Goal: Information Seeking & Learning: Find specific fact

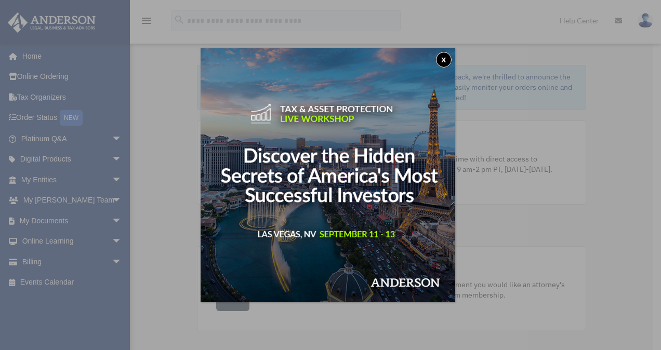
click at [447, 61] on button "x" at bounding box center [444, 60] width 16 height 16
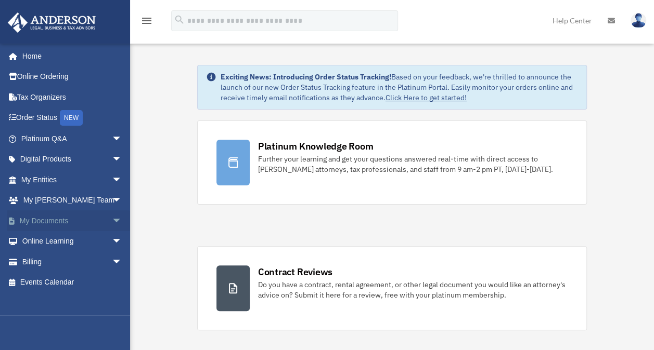
click at [27, 223] on link "My Documents arrow_drop_down" at bounding box center [72, 221] width 131 height 21
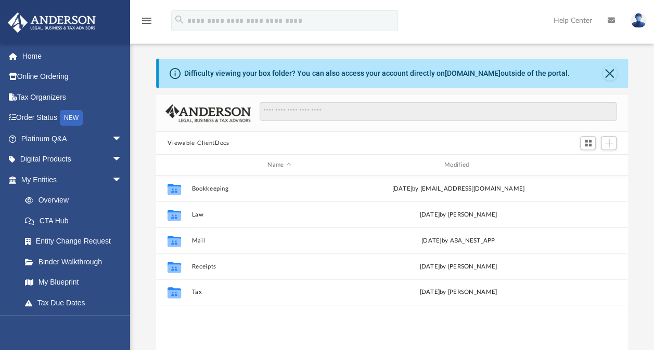
scroll to position [228, 463]
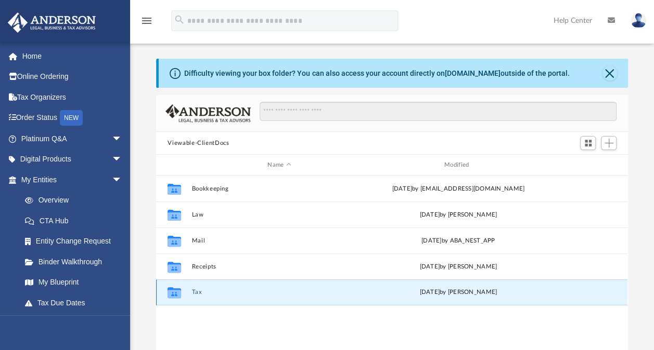
click at [194, 293] on button "Tax" at bounding box center [279, 292] width 175 height 7
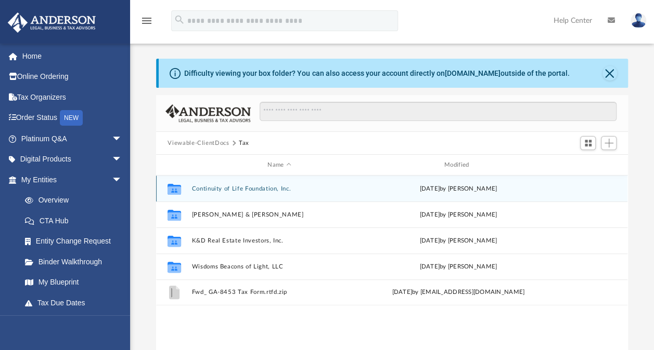
click at [200, 186] on button "Continuity of Life Foundation, Inc." at bounding box center [279, 189] width 175 height 7
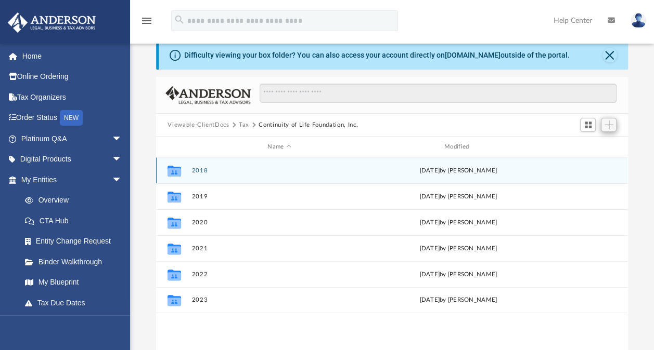
scroll to position [0, 0]
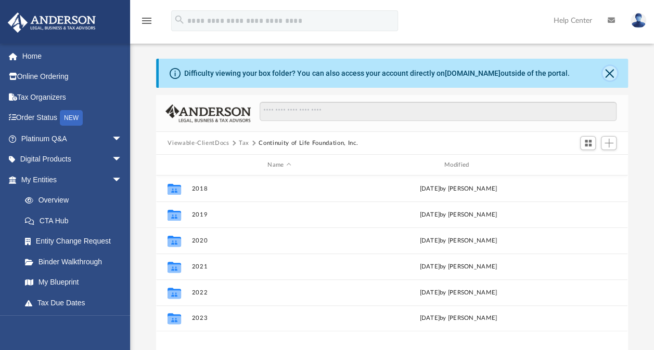
click at [608, 72] on button "Close" at bounding box center [609, 73] width 15 height 15
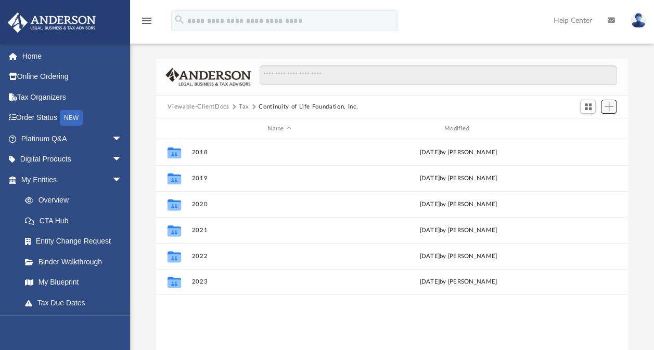
click at [606, 103] on span "Add" at bounding box center [608, 106] width 9 height 9
click at [585, 126] on li "Upload" at bounding box center [593, 127] width 33 height 11
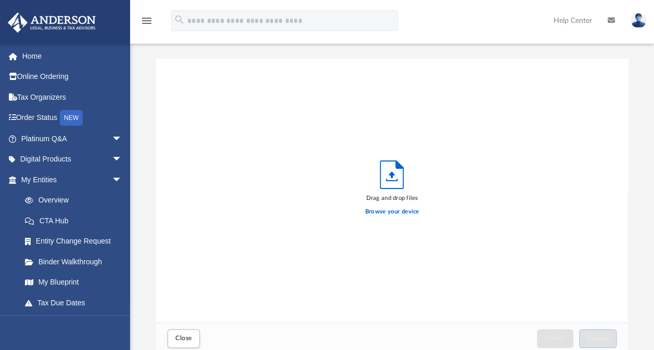
scroll to position [256, 463]
click at [393, 211] on label "Browse your device" at bounding box center [392, 211] width 54 height 9
click at [0, 0] on input "Browse your device" at bounding box center [0, 0] width 0 height 0
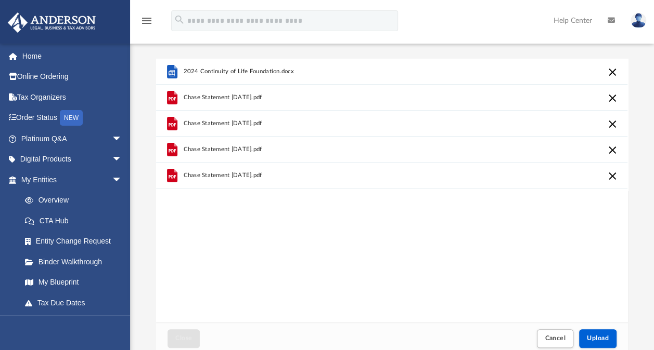
click at [577, 256] on div "2024 Continuity of Life Foundation.docx Chase Statement Apr 2024.pdf Chase Stat…" at bounding box center [391, 191] width 471 height 264
click at [600, 341] on span "Upload" at bounding box center [598, 338] width 22 height 6
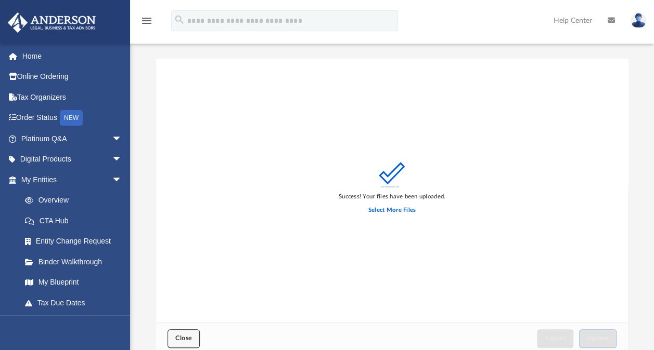
click at [179, 336] on span "Close" at bounding box center [183, 338] width 17 height 6
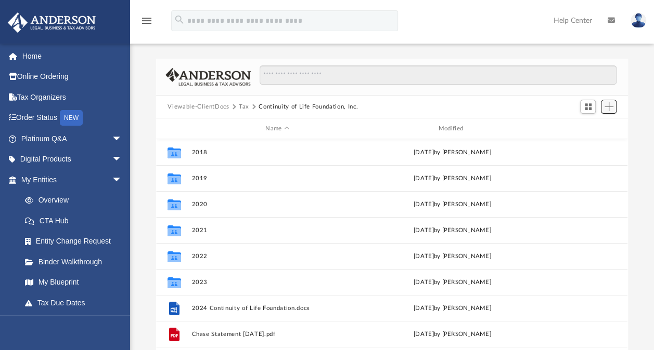
click at [607, 106] on span "Add" at bounding box center [608, 106] width 9 height 9
click at [587, 127] on li "Upload" at bounding box center [593, 127] width 33 height 11
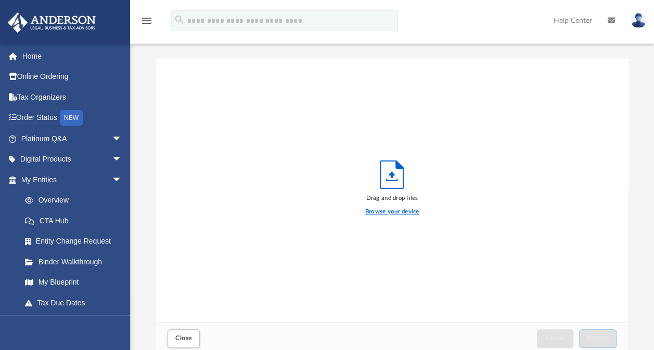
click at [384, 212] on label "Browse your device" at bounding box center [392, 211] width 54 height 9
click at [0, 0] on input "Browse your device" at bounding box center [0, 0] width 0 height 0
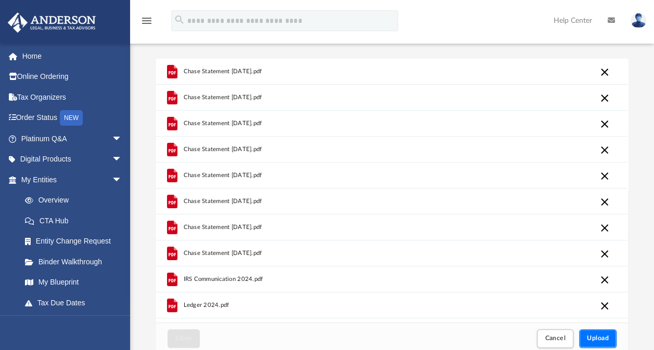
click at [593, 339] on span "Upload" at bounding box center [598, 338] width 22 height 6
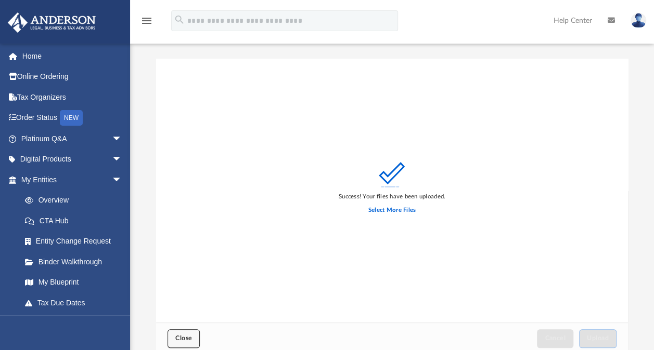
click at [186, 337] on span "Close" at bounding box center [183, 338] width 17 height 6
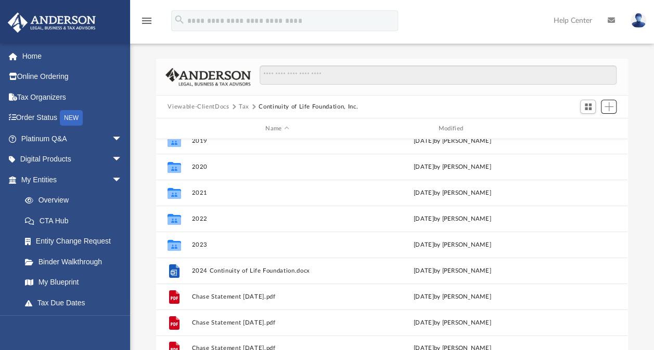
scroll to position [0, 0]
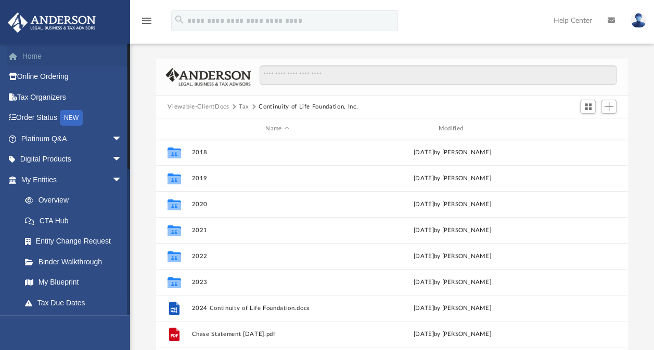
click at [32, 56] on link "Home" at bounding box center [72, 56] width 131 height 21
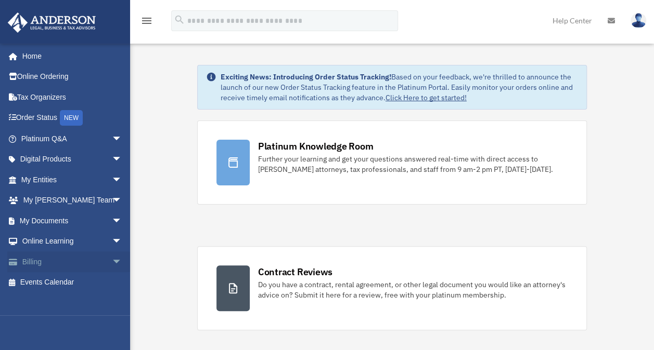
click at [36, 261] on link "Billing arrow_drop_down" at bounding box center [72, 262] width 131 height 21
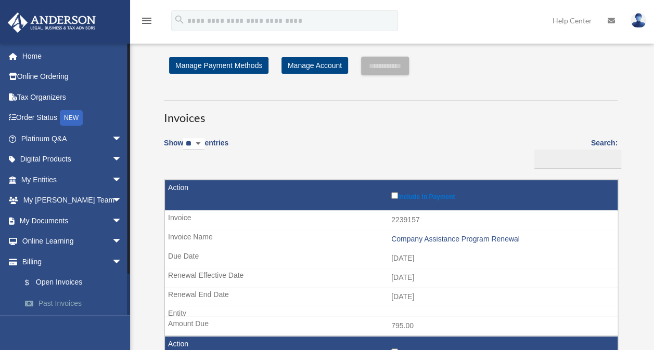
click at [48, 301] on link "Past Invoices" at bounding box center [76, 303] width 123 height 21
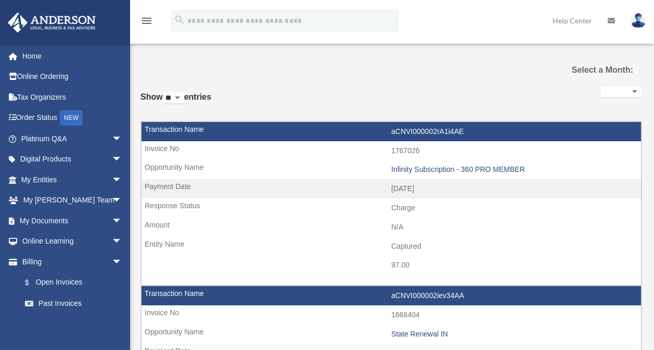
select select
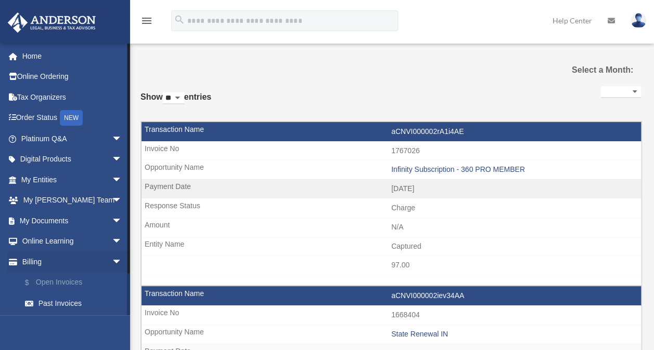
click at [50, 284] on link "$ Open Invoices" at bounding box center [76, 282] width 123 height 21
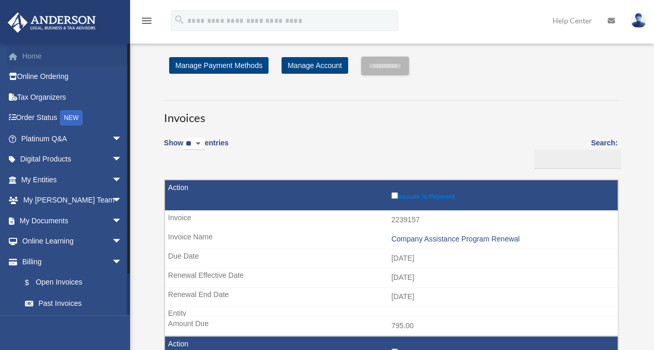
click at [30, 54] on link "Home" at bounding box center [72, 56] width 131 height 21
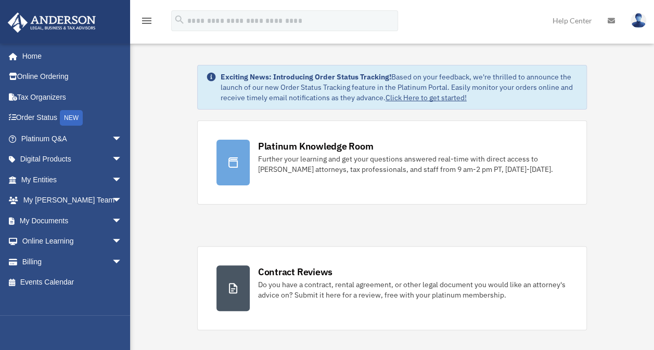
click at [638, 19] on img at bounding box center [638, 20] width 16 height 15
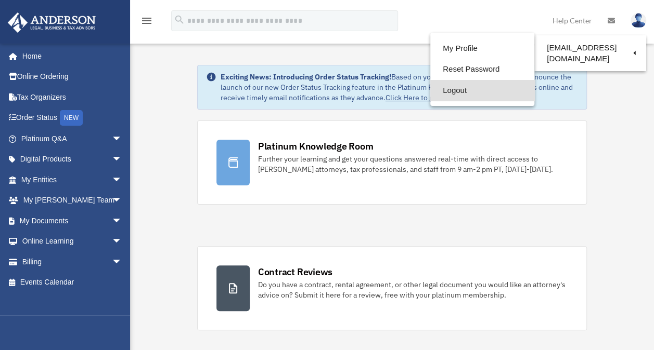
click at [451, 88] on link "Logout" at bounding box center [482, 90] width 104 height 21
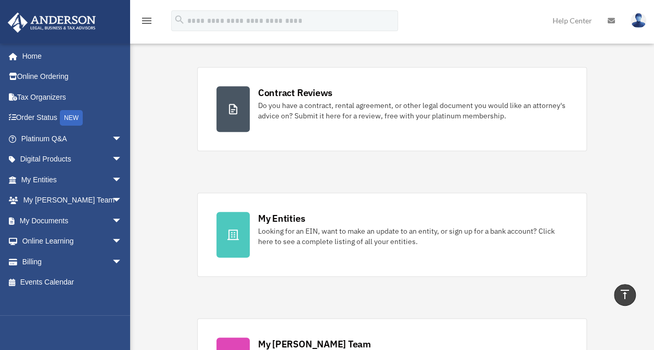
scroll to position [179, 0]
click at [38, 201] on link "My Anderson Team arrow_drop_down" at bounding box center [72, 200] width 131 height 21
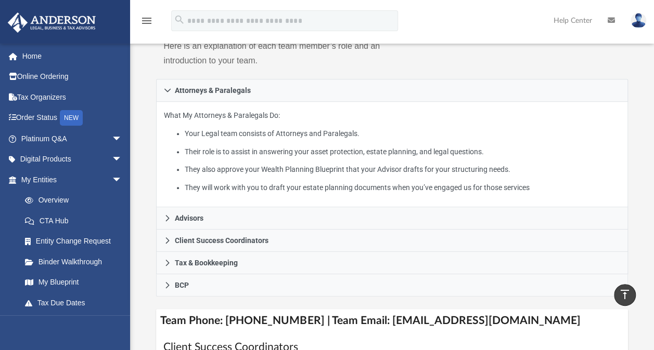
scroll to position [167, 0]
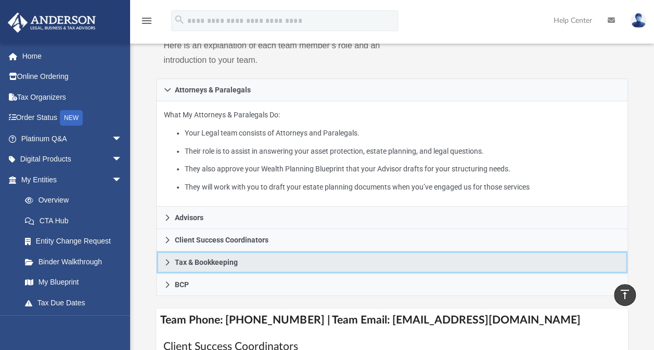
click at [207, 259] on span "Tax & Bookkeeping" at bounding box center [206, 262] width 63 height 7
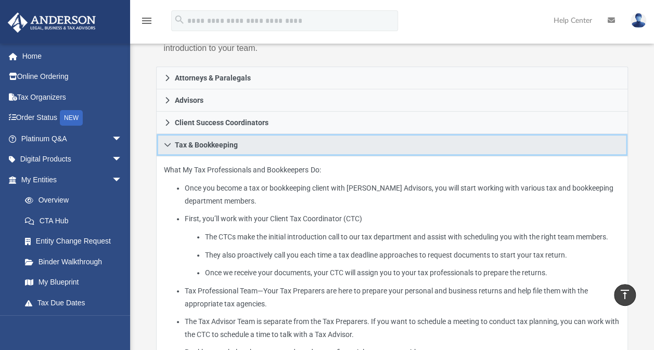
scroll to position [177, 0]
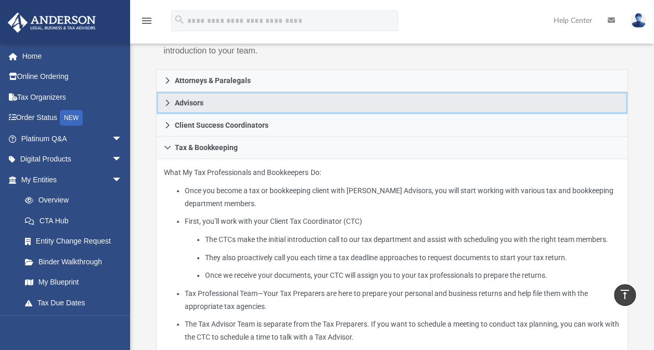
click at [182, 100] on span "Advisors" at bounding box center [189, 102] width 29 height 7
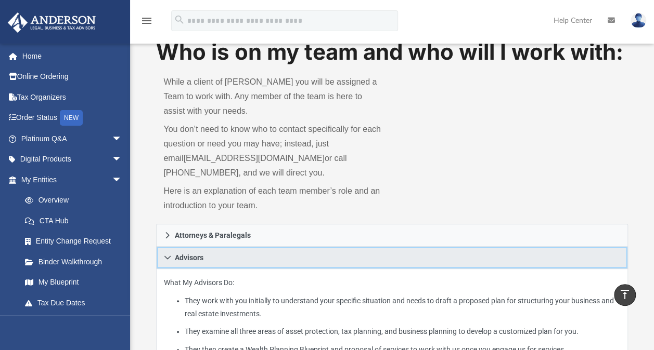
scroll to position [0, 0]
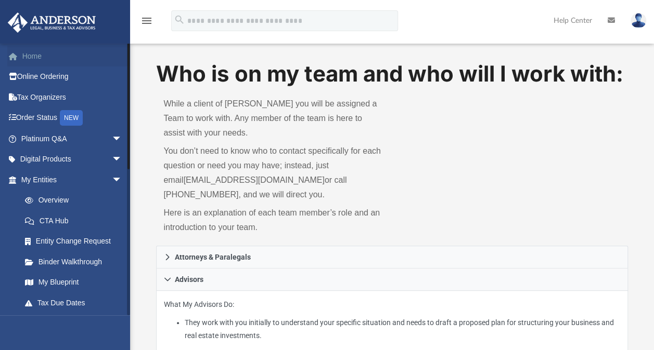
click at [26, 56] on link "Home" at bounding box center [72, 56] width 131 height 21
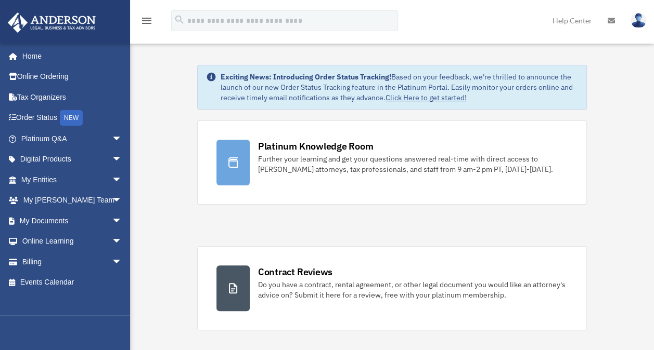
click at [565, 22] on link "Help Center" at bounding box center [571, 20] width 55 height 41
click at [147, 21] on icon "menu" at bounding box center [146, 21] width 12 height 12
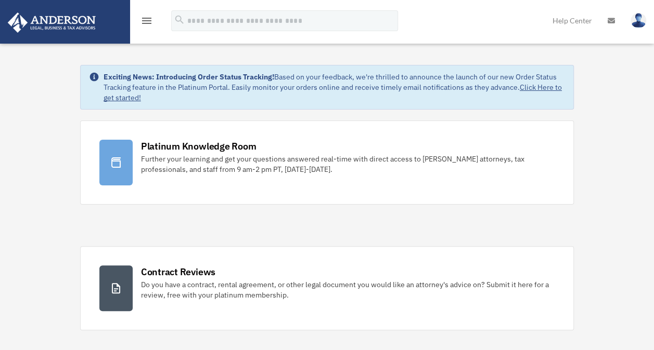
click at [147, 21] on icon "menu" at bounding box center [146, 21] width 12 height 12
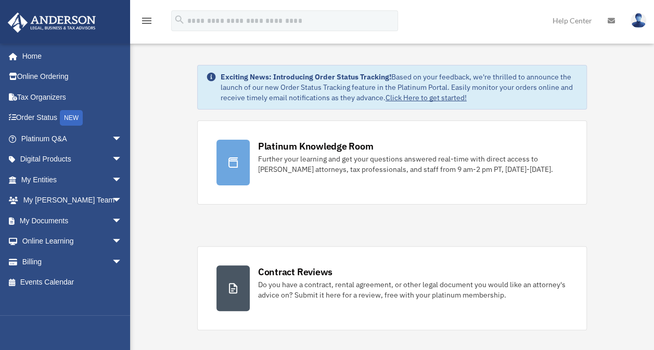
click at [300, 209] on div "Platinum Knowledge Room Further your learning and get your questions answered r…" at bounding box center [392, 352] width 390 height 462
click at [184, 19] on icon "search" at bounding box center [179, 19] width 11 height 11
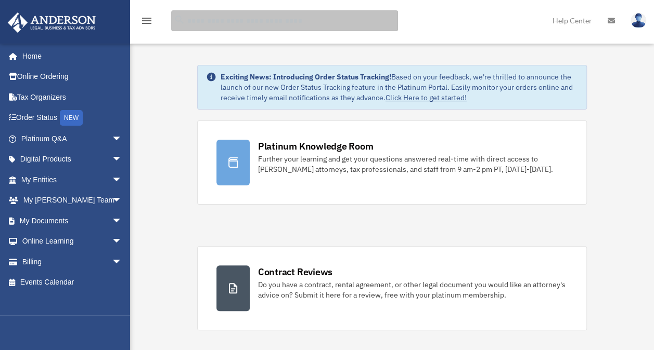
click at [203, 23] on input "search" at bounding box center [284, 20] width 227 height 21
type input "**********"
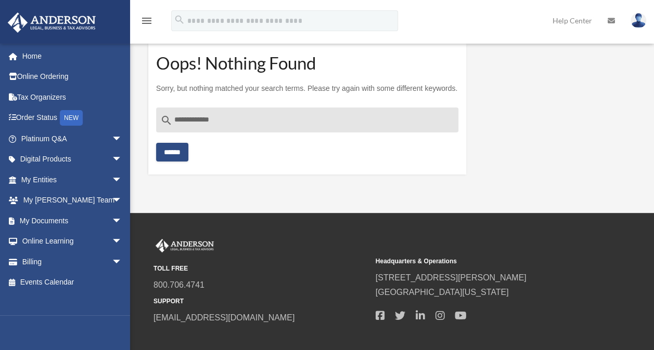
type input "**********"
click at [255, 146] on div "**********" at bounding box center [307, 135] width 302 height 54
click at [175, 152] on input "******" at bounding box center [172, 152] width 32 height 19
click at [638, 23] on img at bounding box center [638, 20] width 16 height 15
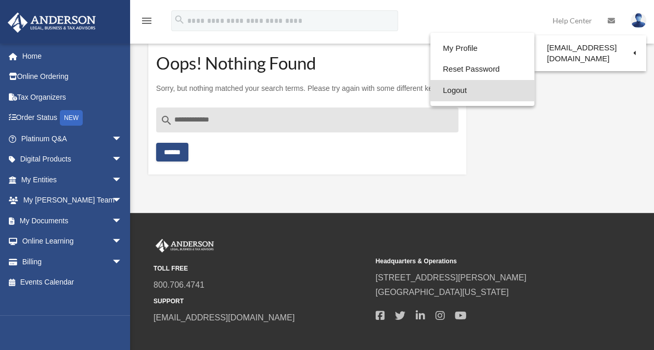
click at [449, 89] on link "Logout" at bounding box center [482, 90] width 104 height 21
